Goal: Information Seeking & Learning: Learn about a topic

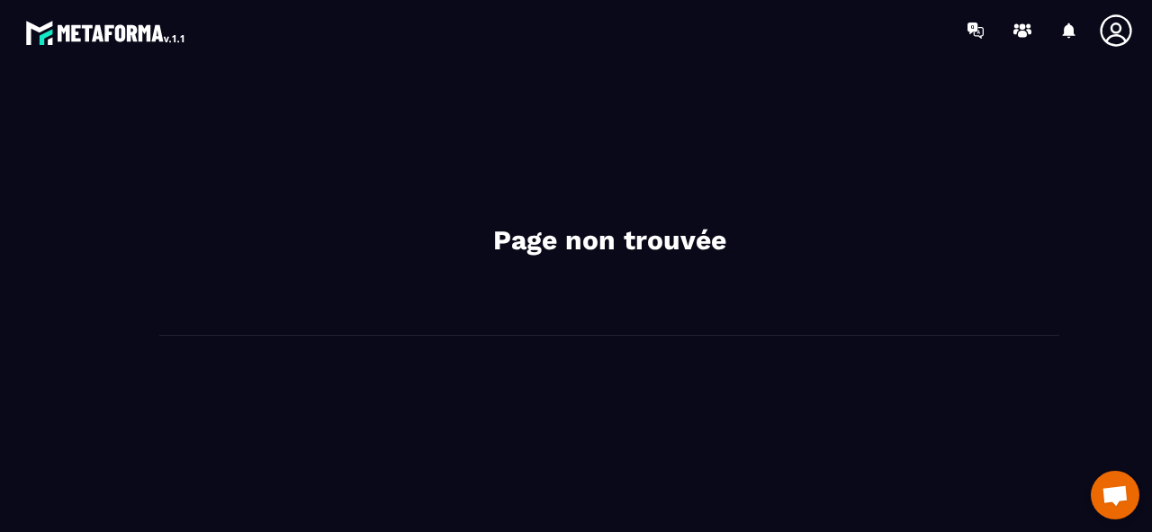
click at [114, 41] on img at bounding box center [106, 32] width 162 height 32
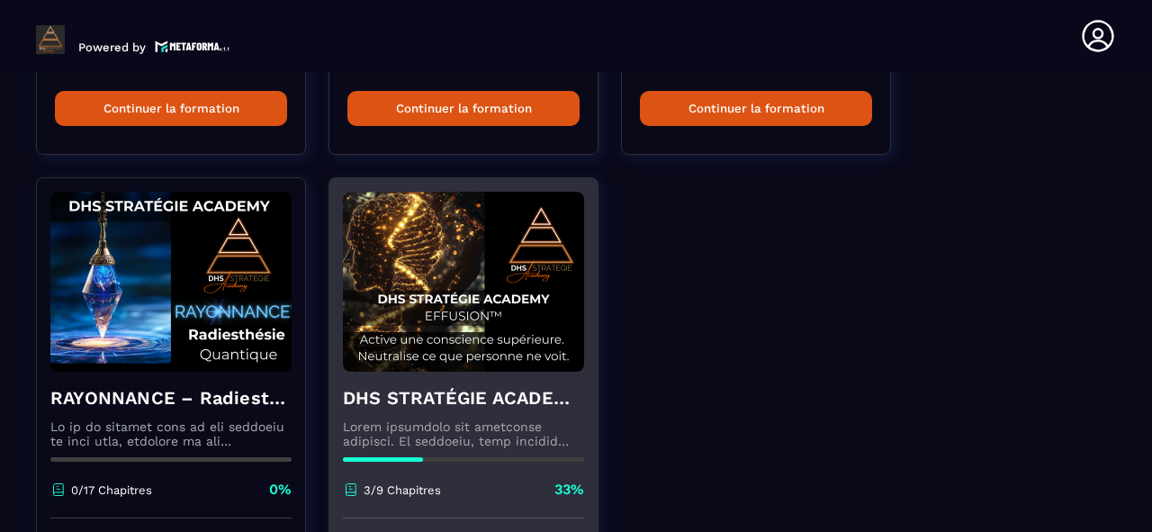
scroll to position [1089, 0]
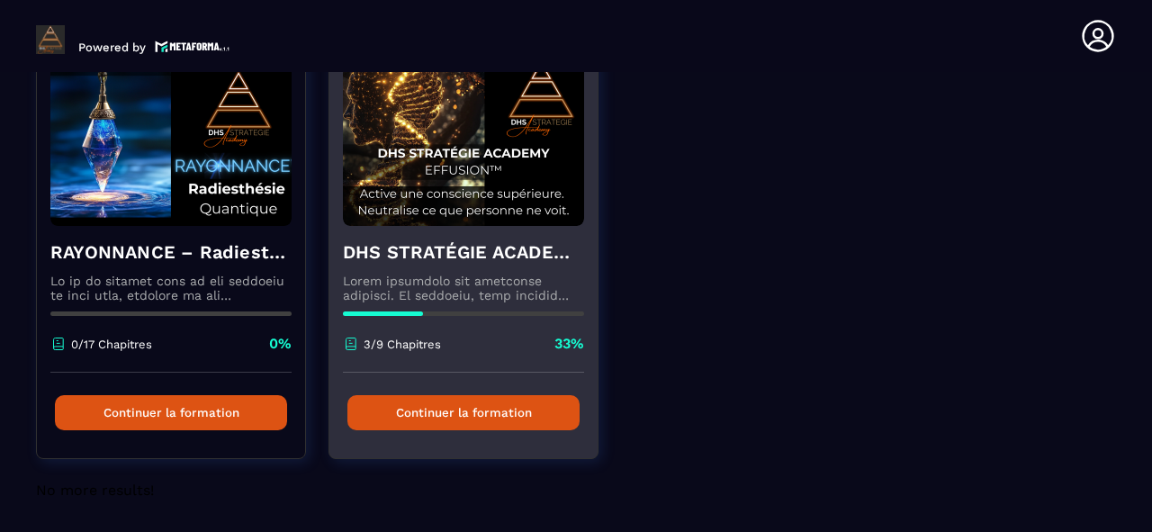
click at [443, 419] on button "Continuer la formation" at bounding box center [463, 412] width 232 height 35
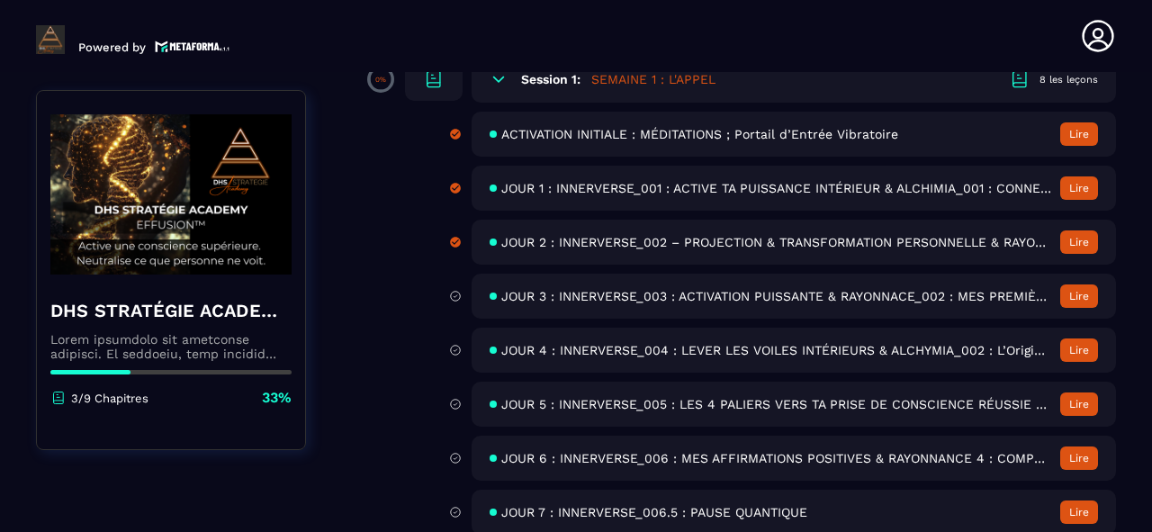
scroll to position [288, 0]
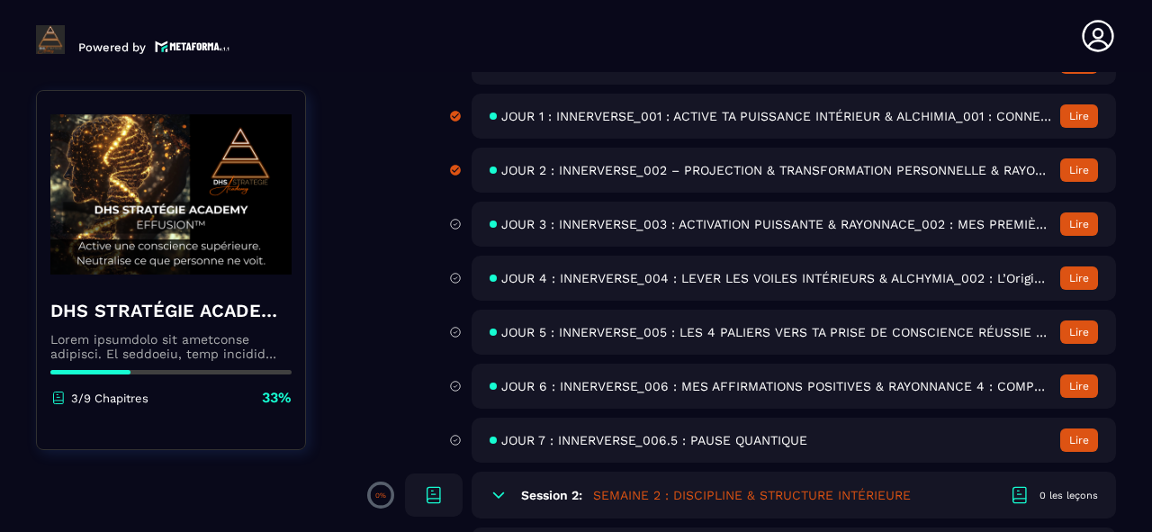
click at [454, 219] on icon at bounding box center [455, 224] width 13 height 16
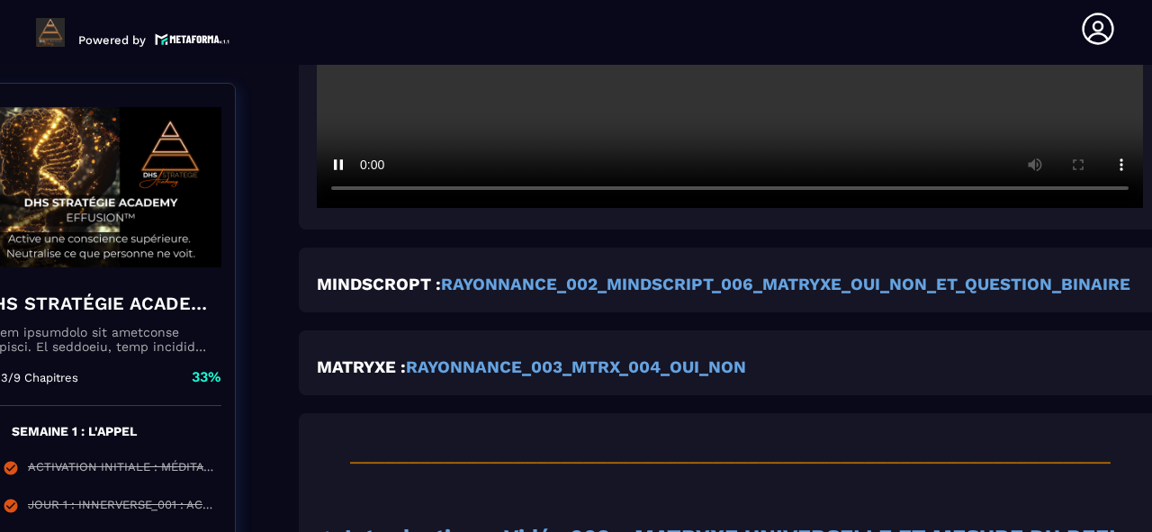
scroll to position [5156, 70]
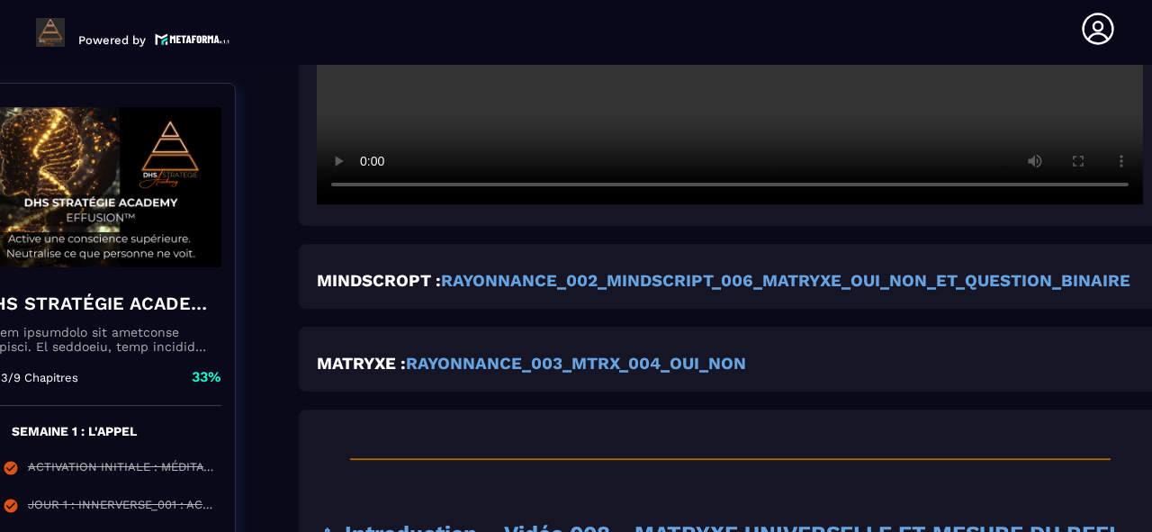
click at [527, 374] on strong "RAYONNANCE_003_MTRX_004_OUI_NON" at bounding box center [576, 364] width 340 height 20
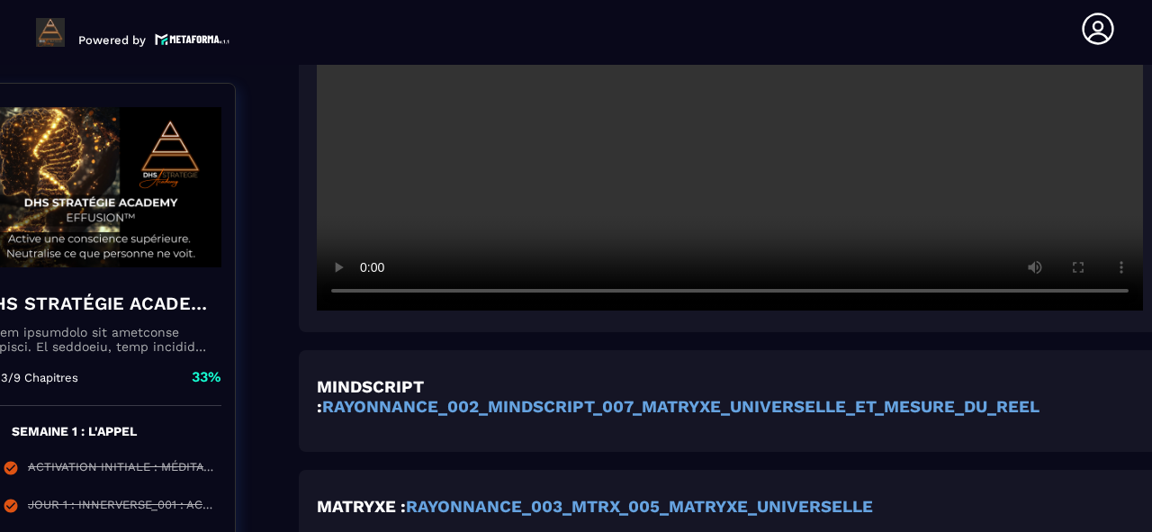
scroll to position [6453, 70]
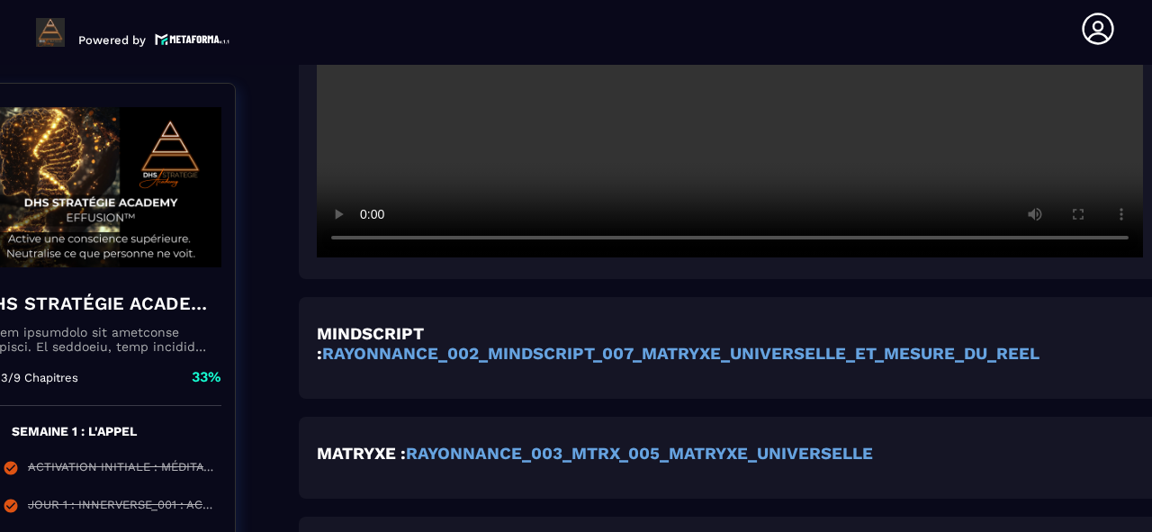
click at [701, 464] on strong "RAYONNANCE_003_MTRX_005_MATRYXE_UNIVERSELLE" at bounding box center [639, 454] width 467 height 20
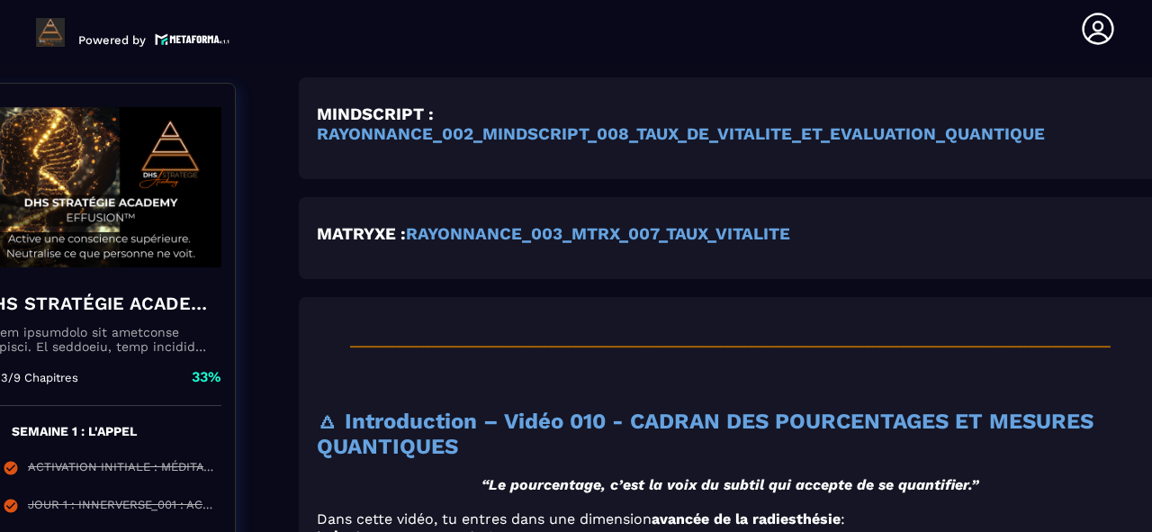
scroll to position [8037, 70]
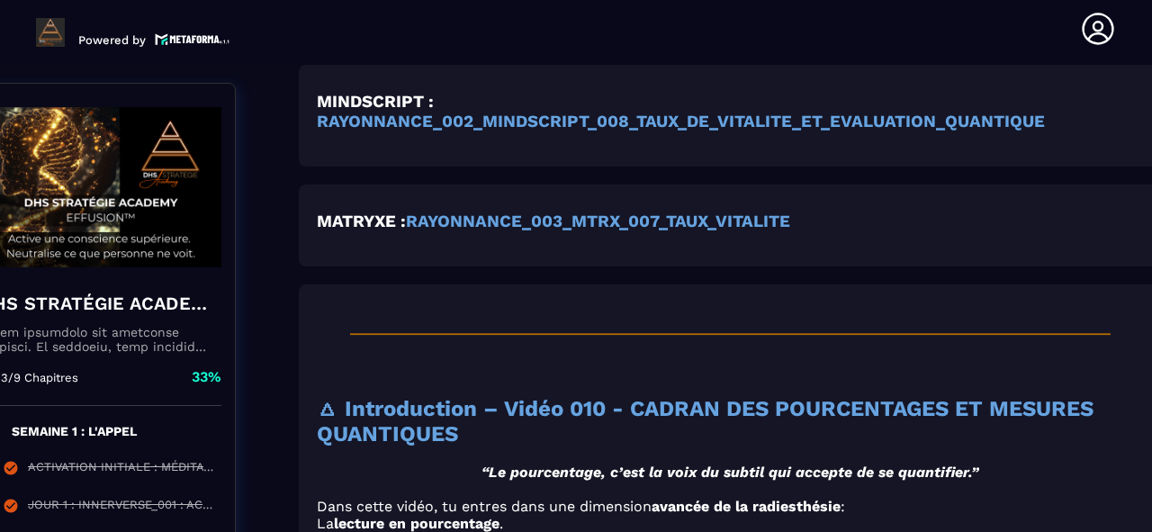
click at [623, 231] on strong "RAYONNANCE_003_MTRX_007_TAUX_VITALITE" at bounding box center [598, 222] width 384 height 20
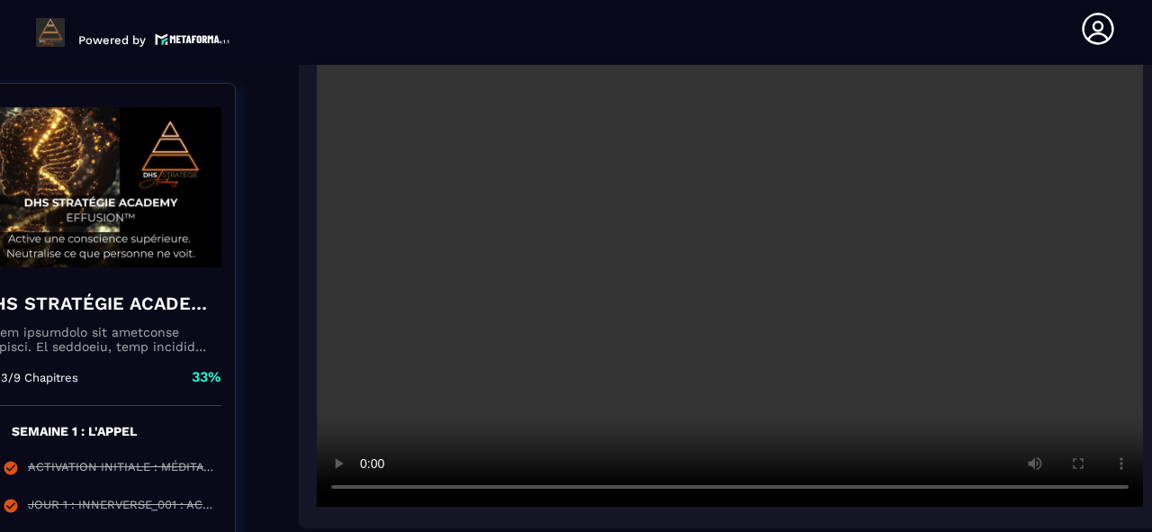
scroll to position [7605, 70]
